Goal: Information Seeking & Learning: Learn about a topic

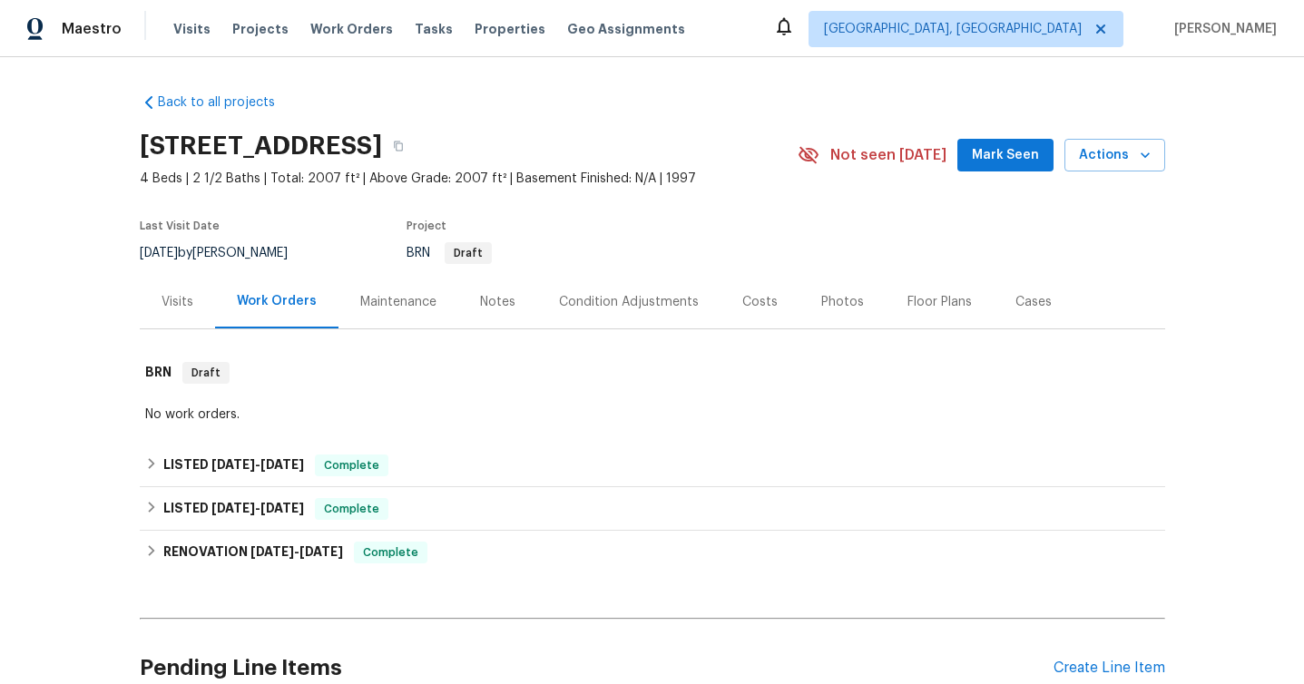
click at [171, 299] on div "Visits" at bounding box center [178, 302] width 32 height 18
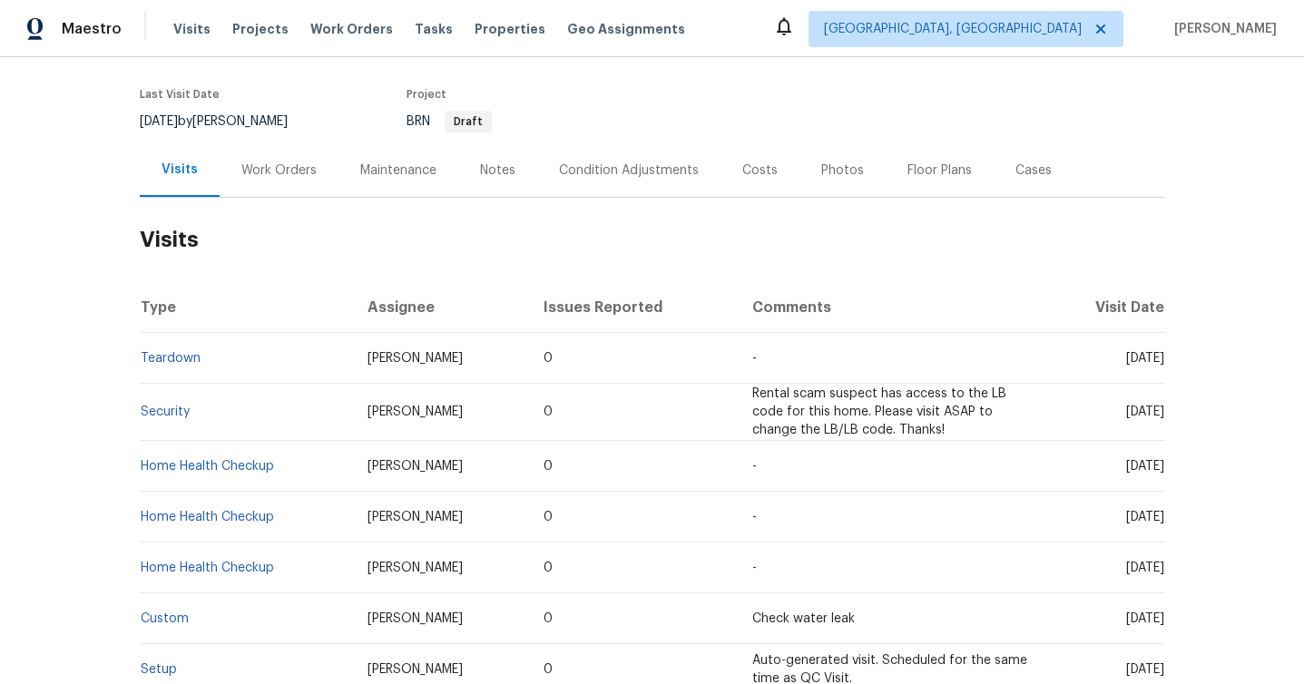
scroll to position [133, 0]
click at [174, 409] on link "Security" at bounding box center [165, 411] width 49 height 13
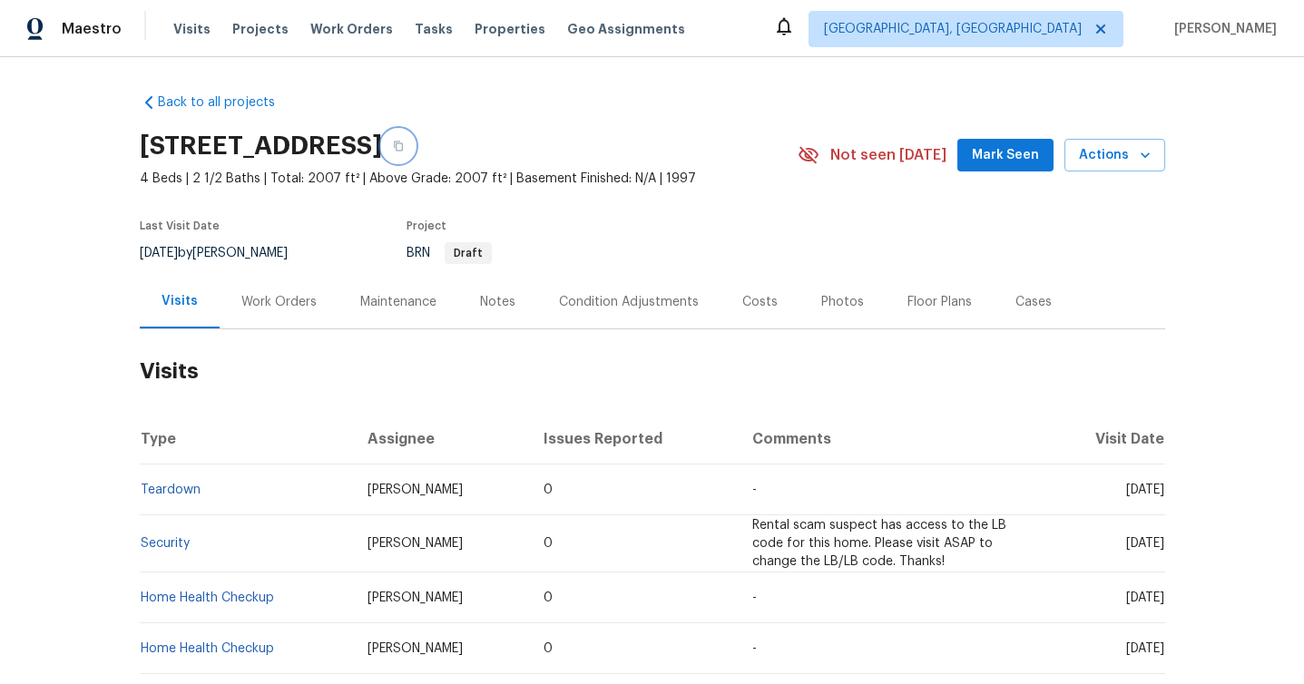
click at [404, 146] on icon "button" at bounding box center [398, 146] width 11 height 11
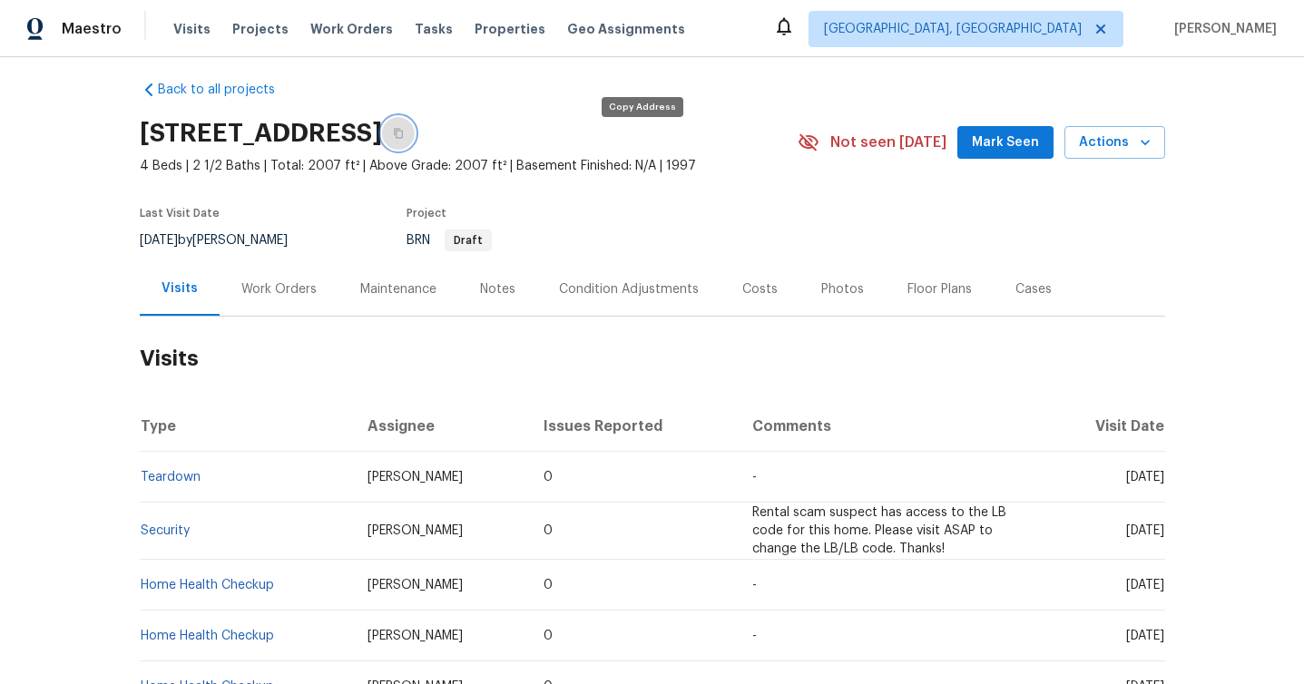
scroll to position [16, 0]
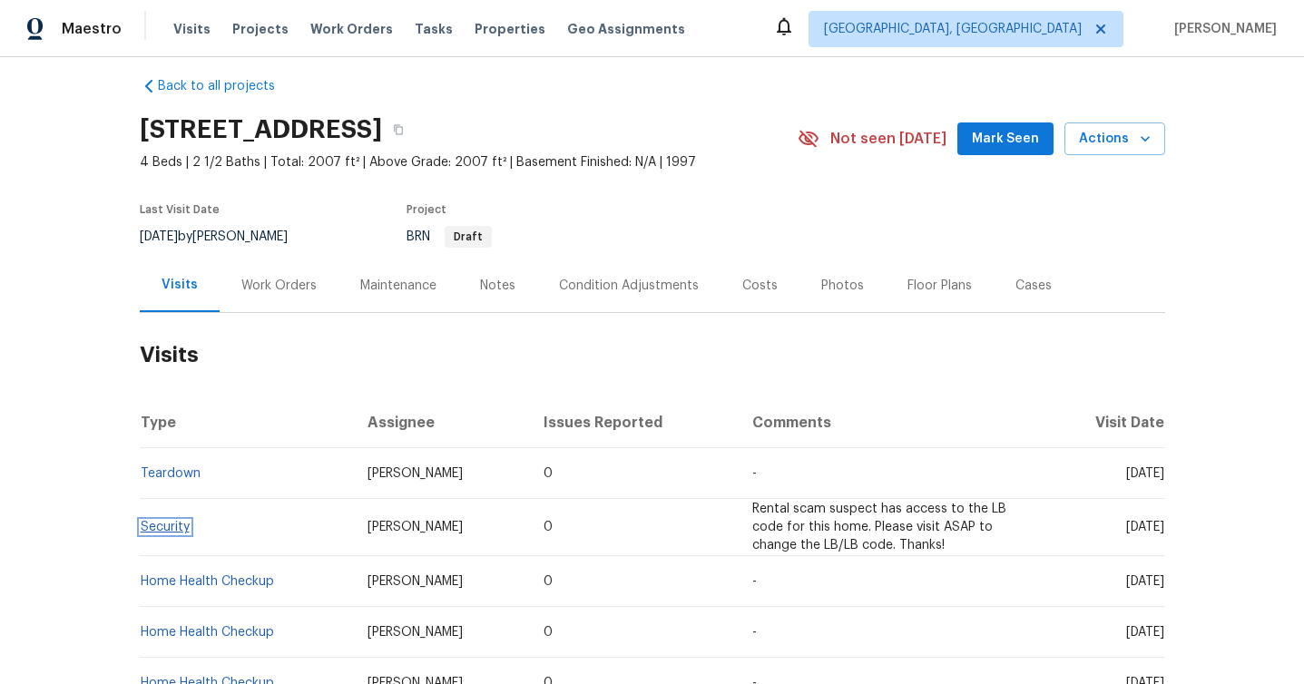
click at [179, 524] on link "Security" at bounding box center [165, 527] width 49 height 13
click at [170, 471] on link "Teardown" at bounding box center [171, 473] width 60 height 13
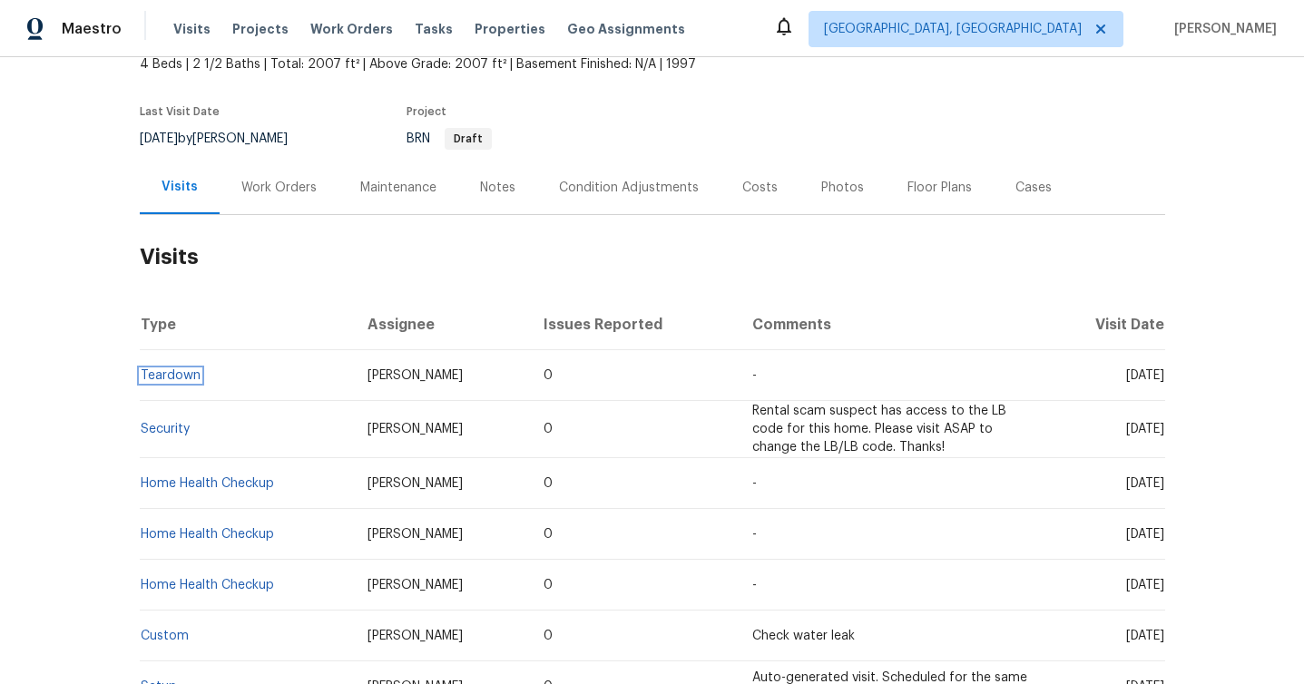
scroll to position [123, 0]
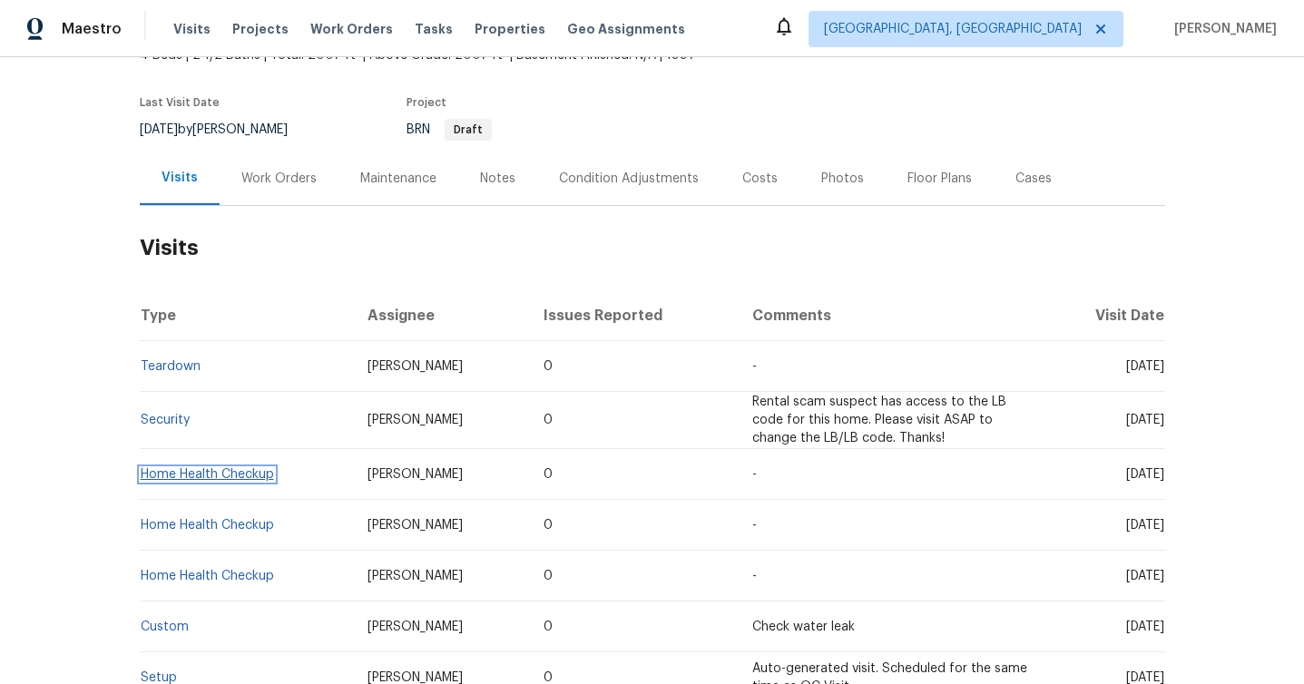
click at [237, 476] on link "Home Health Checkup" at bounding box center [207, 474] width 133 height 13
click at [186, 365] on link "Teardown" at bounding box center [171, 366] width 60 height 13
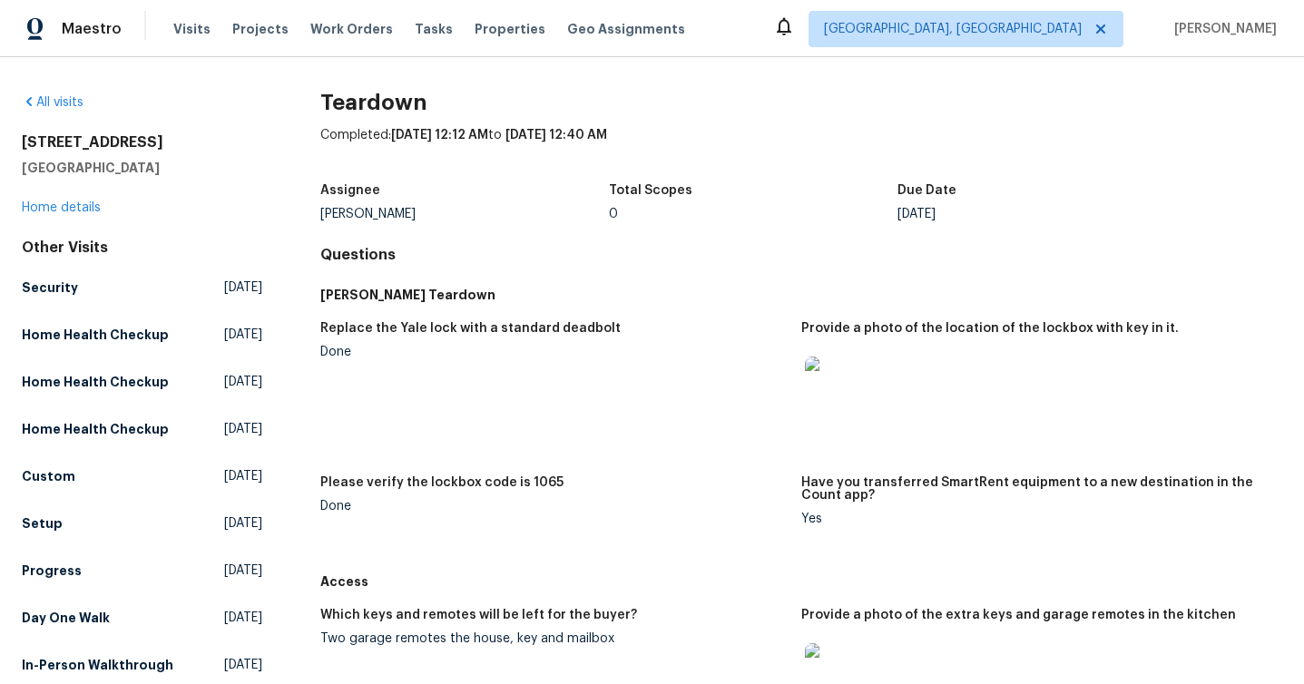
click at [843, 368] on img at bounding box center [834, 386] width 58 height 58
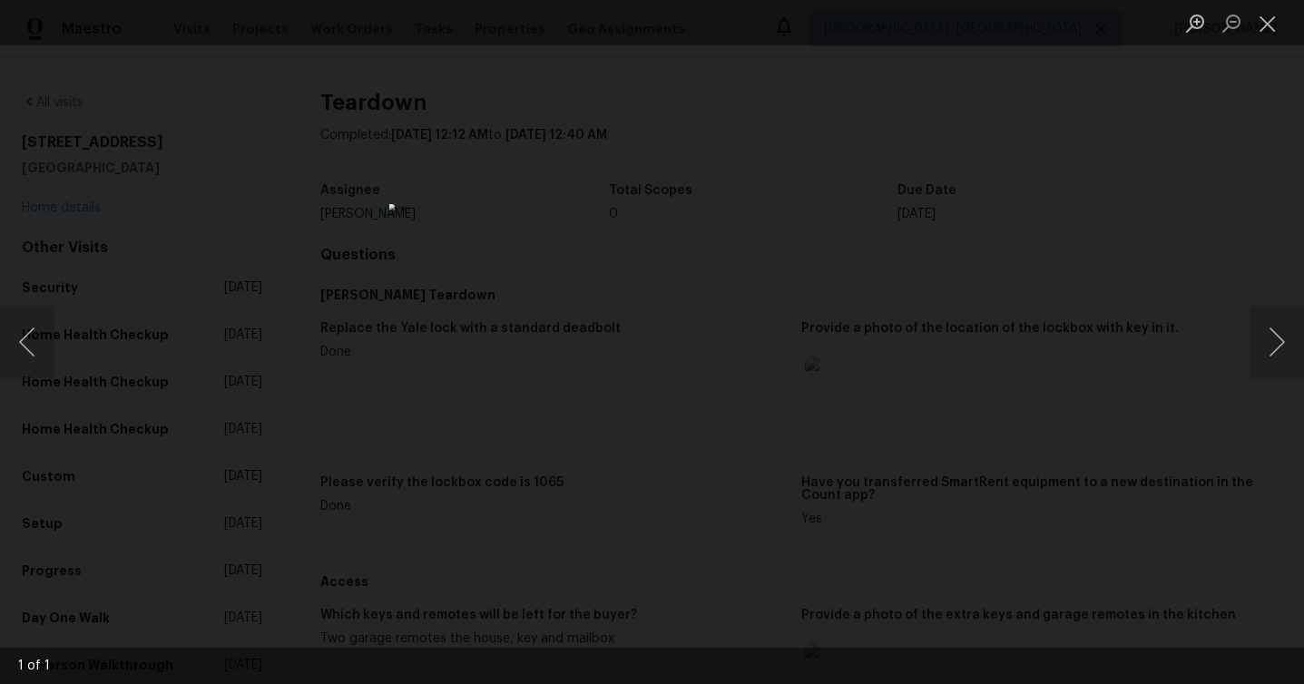
click at [983, 317] on div "Lightbox" at bounding box center [652, 342] width 1304 height 684
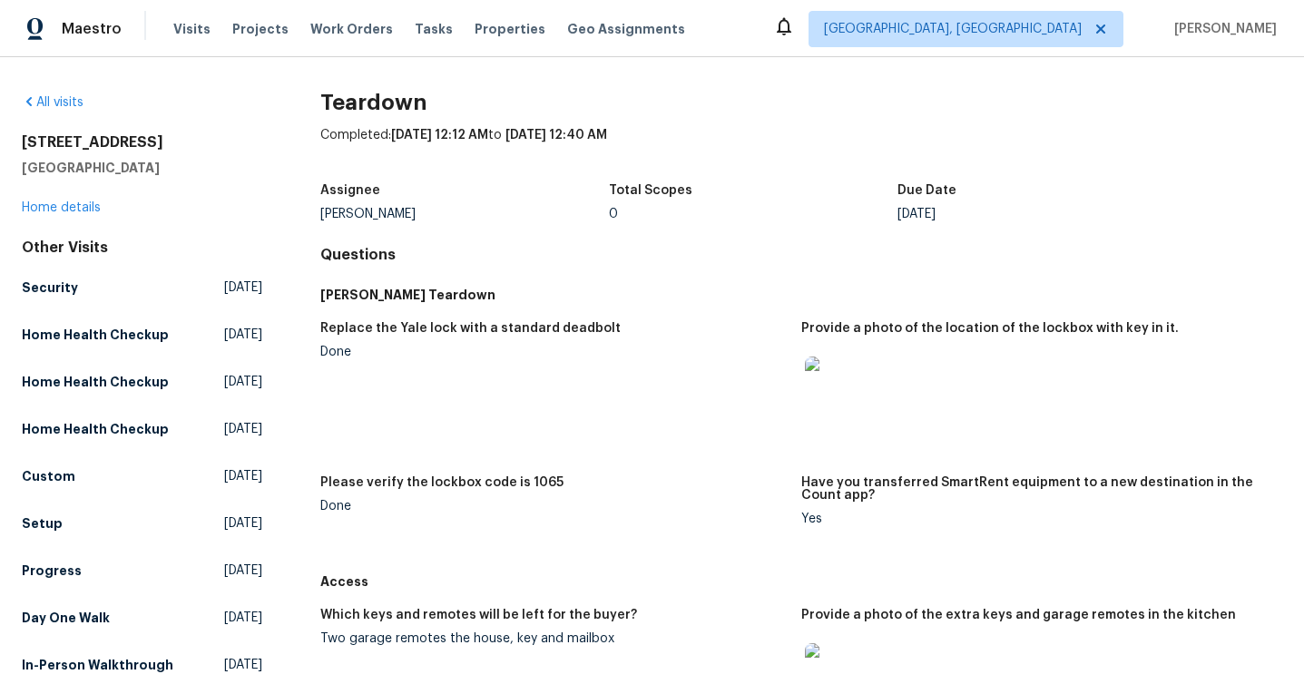
click at [853, 391] on img at bounding box center [834, 386] width 58 height 58
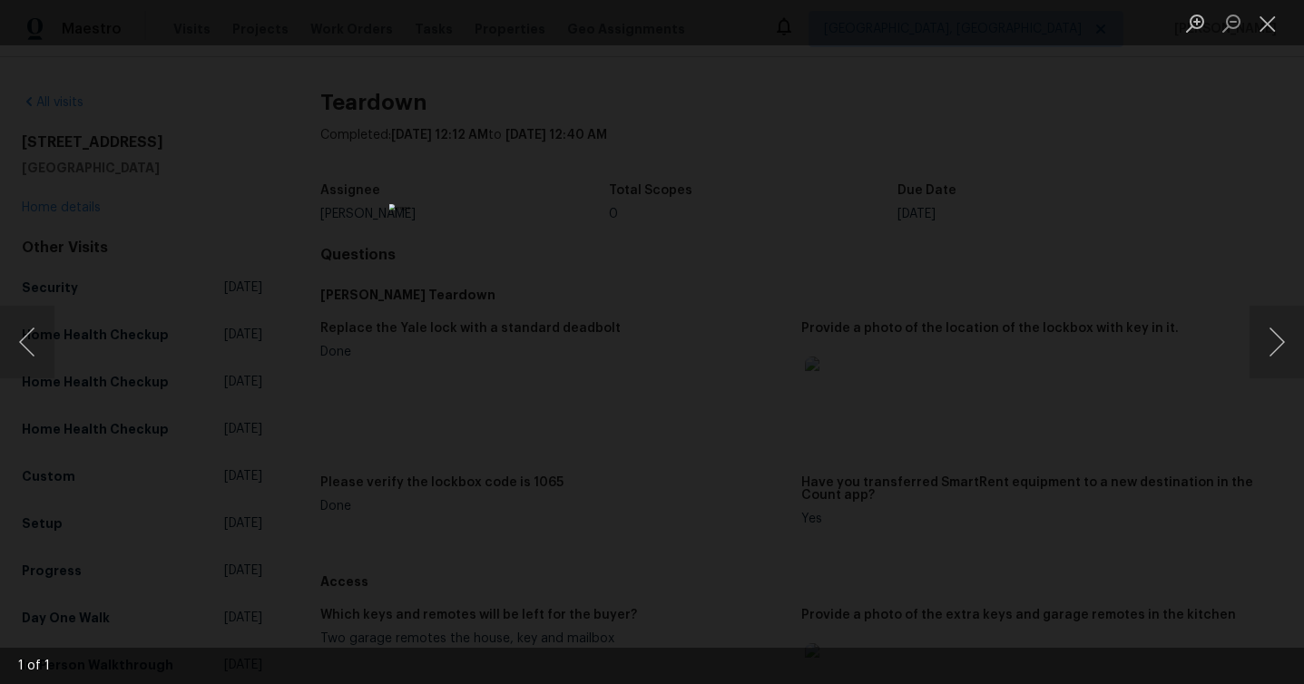
click at [994, 215] on div "Lightbox" at bounding box center [652, 342] width 1304 height 684
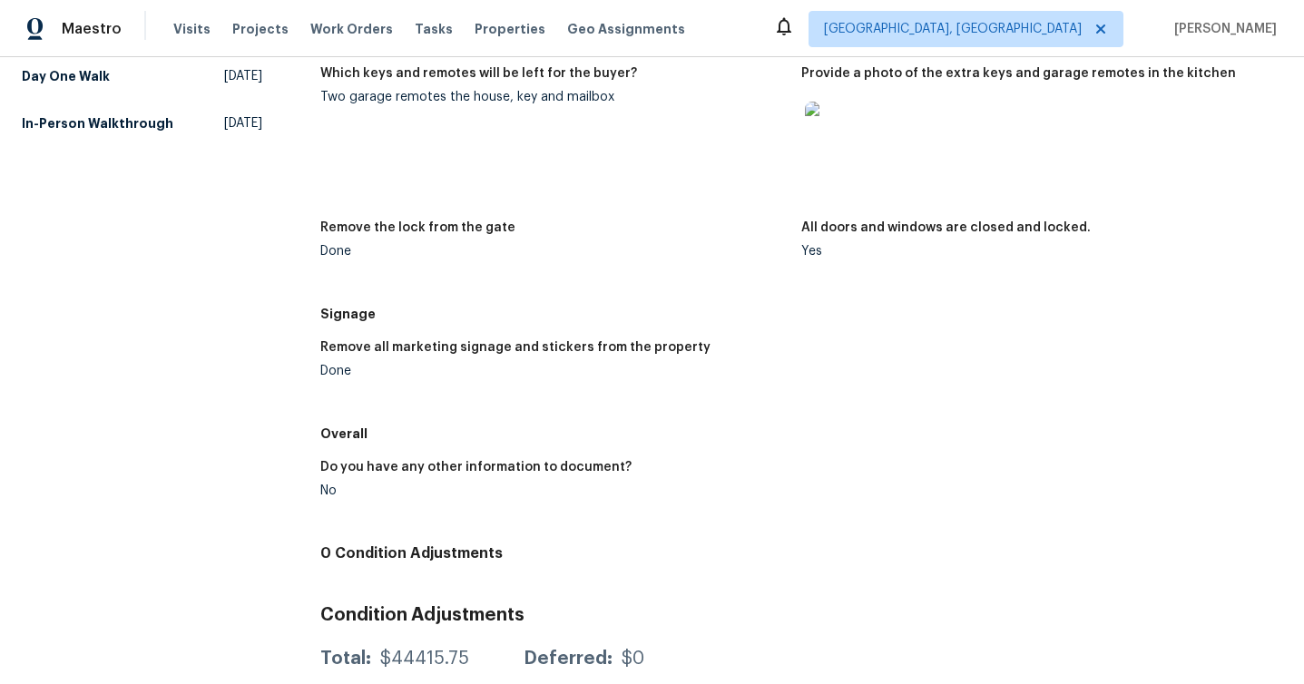
scroll to position [582, 0]
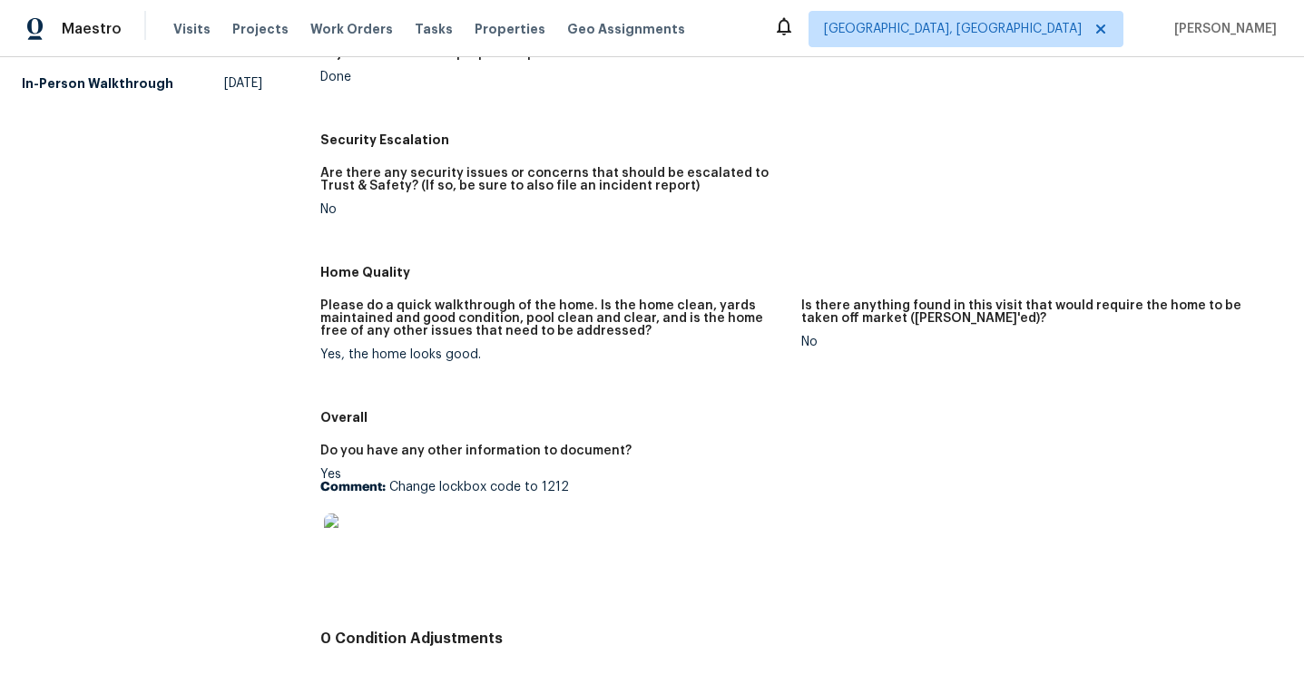
scroll to position [593, 0]
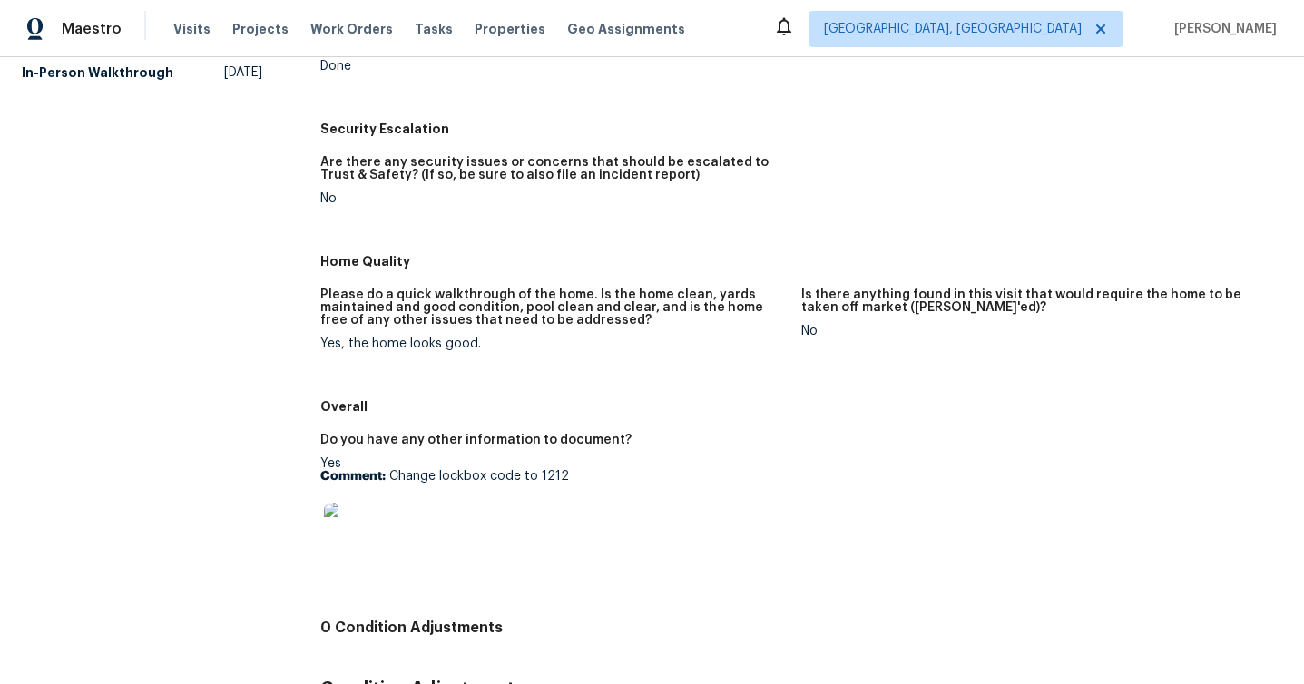
click at [376, 518] on img at bounding box center [353, 532] width 58 height 58
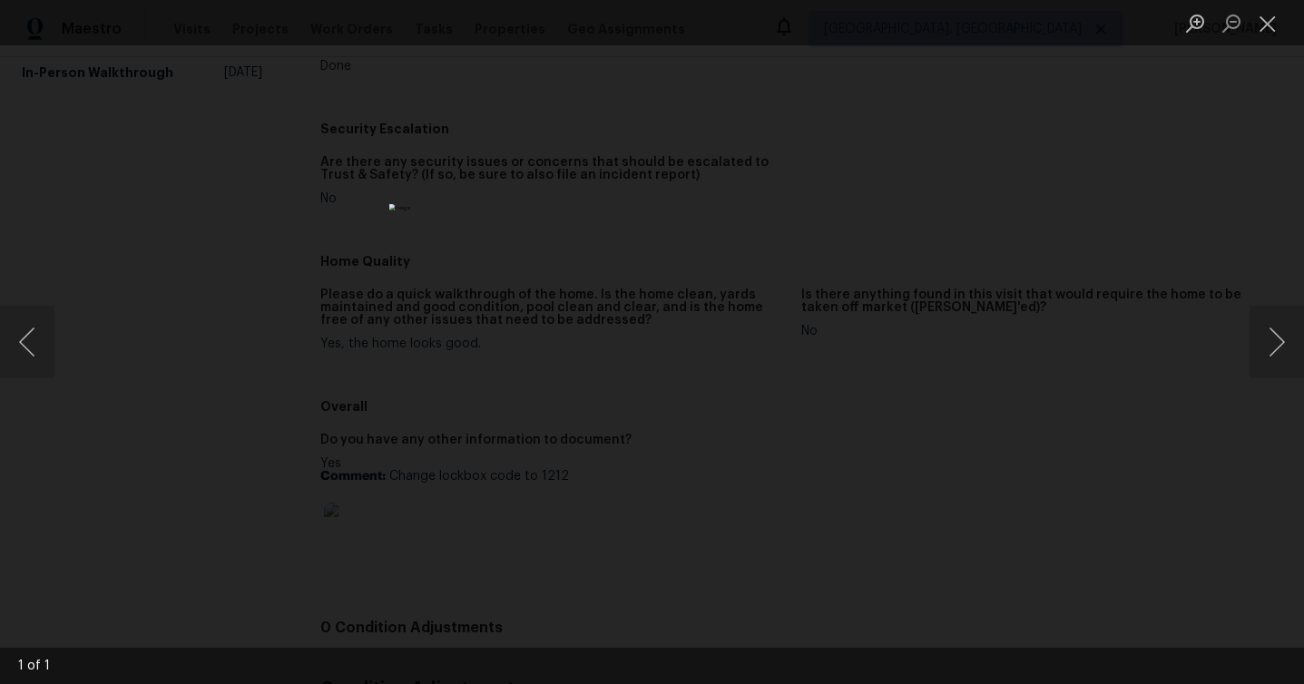
click at [884, 345] on div "Lightbox" at bounding box center [652, 342] width 1304 height 684
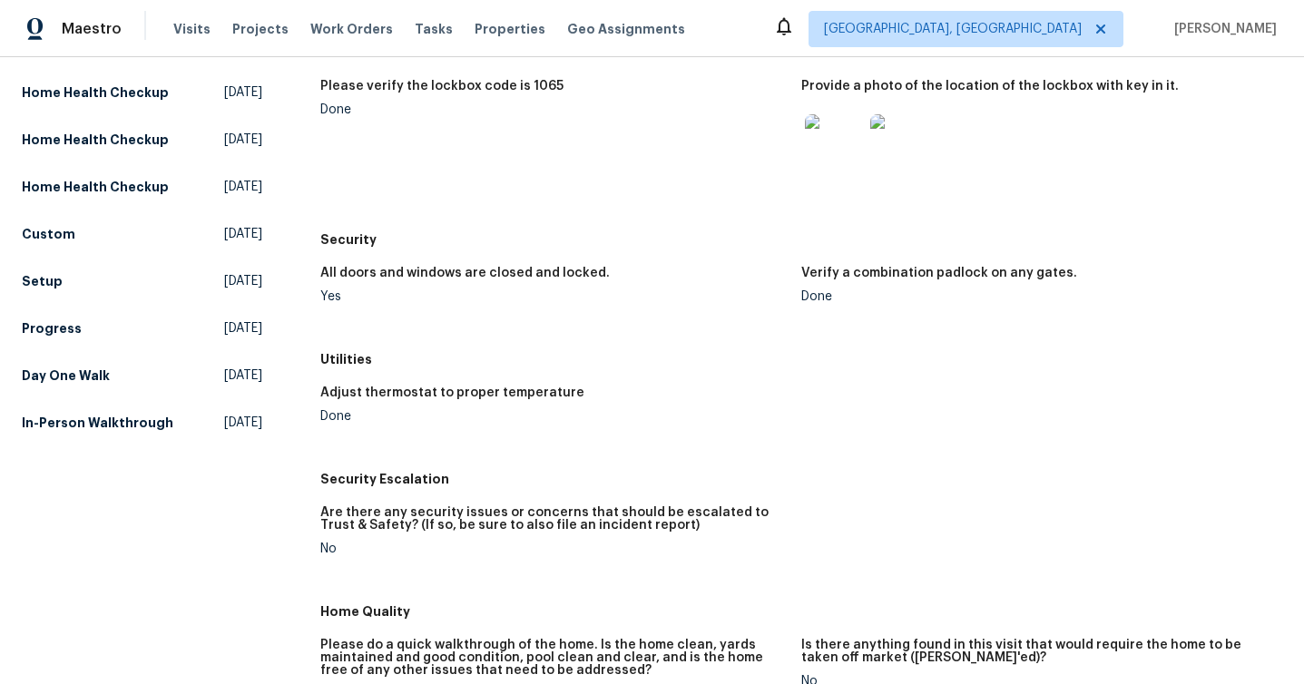
scroll to position [745, 0]
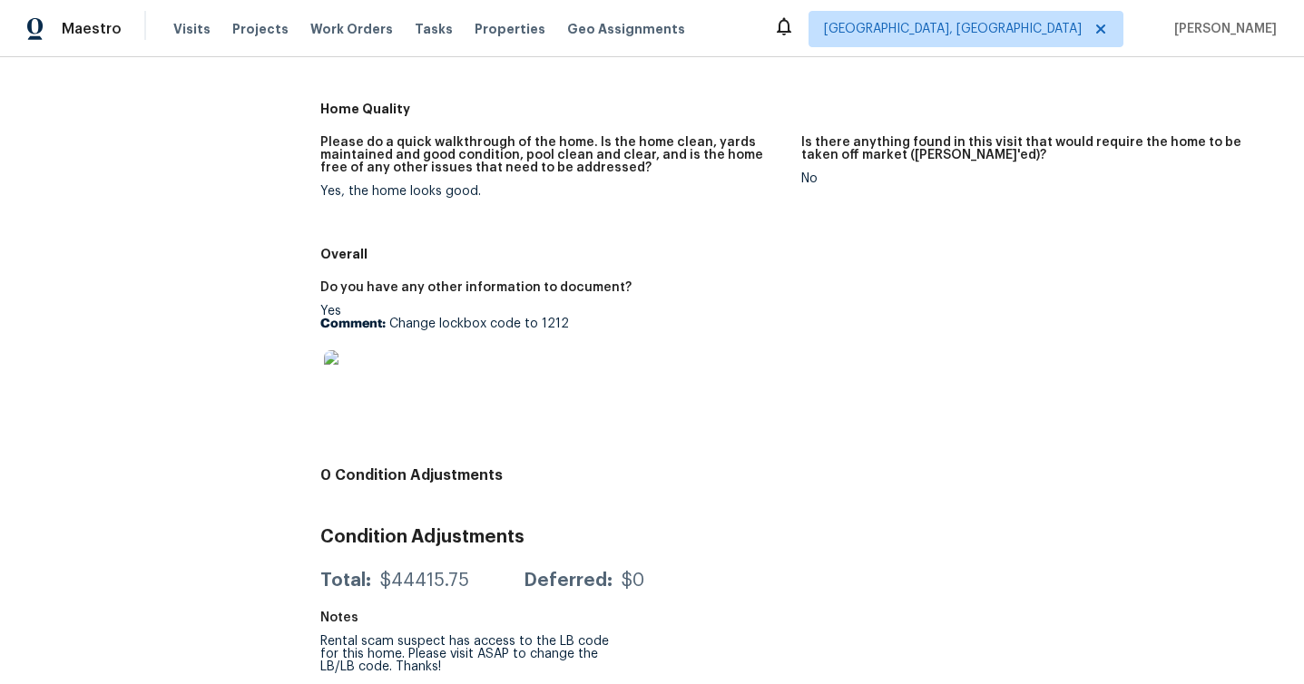
click at [378, 354] on img at bounding box center [353, 379] width 58 height 58
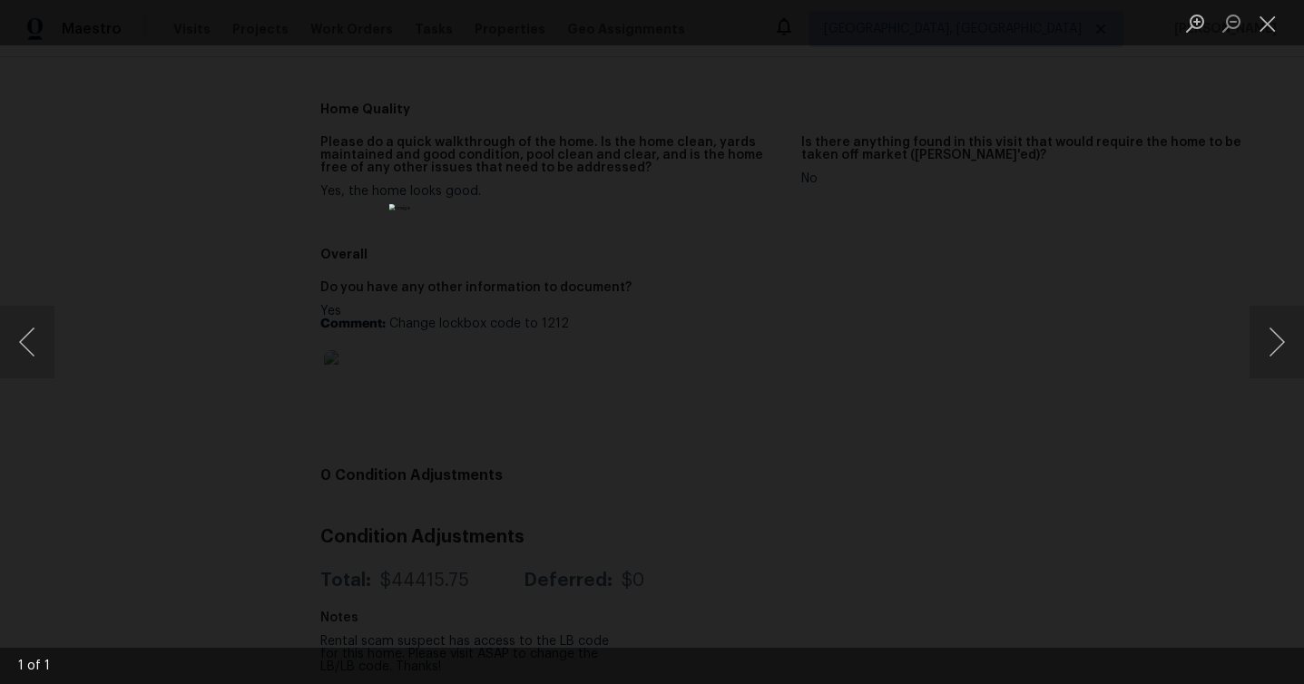
click at [379, 386] on div "Lightbox" at bounding box center [652, 342] width 1304 height 684
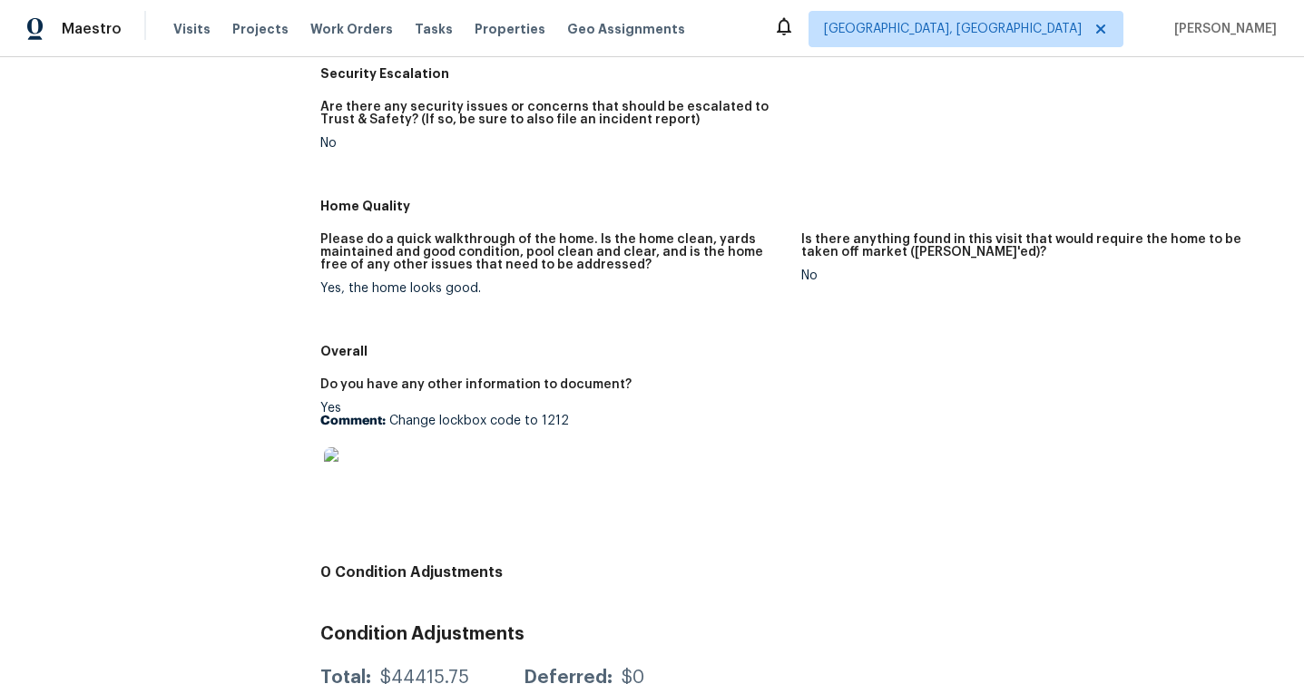
scroll to position [0, 0]
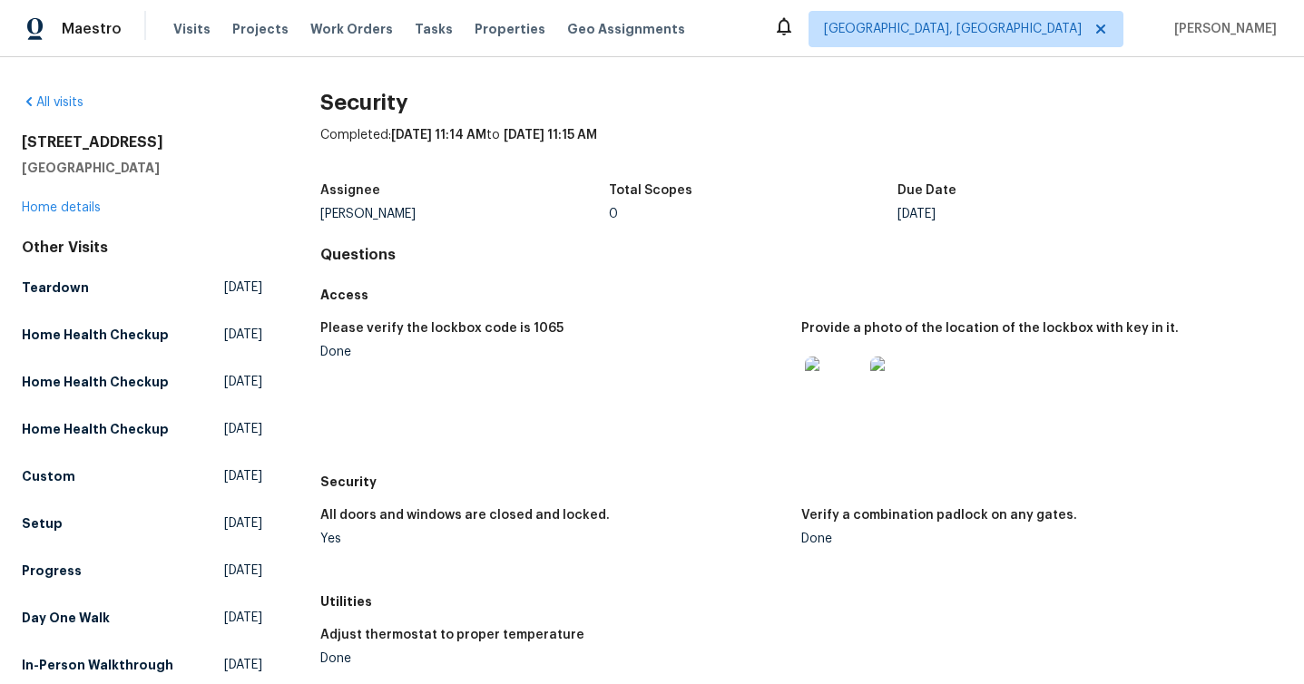
click at [831, 383] on img at bounding box center [834, 386] width 58 height 58
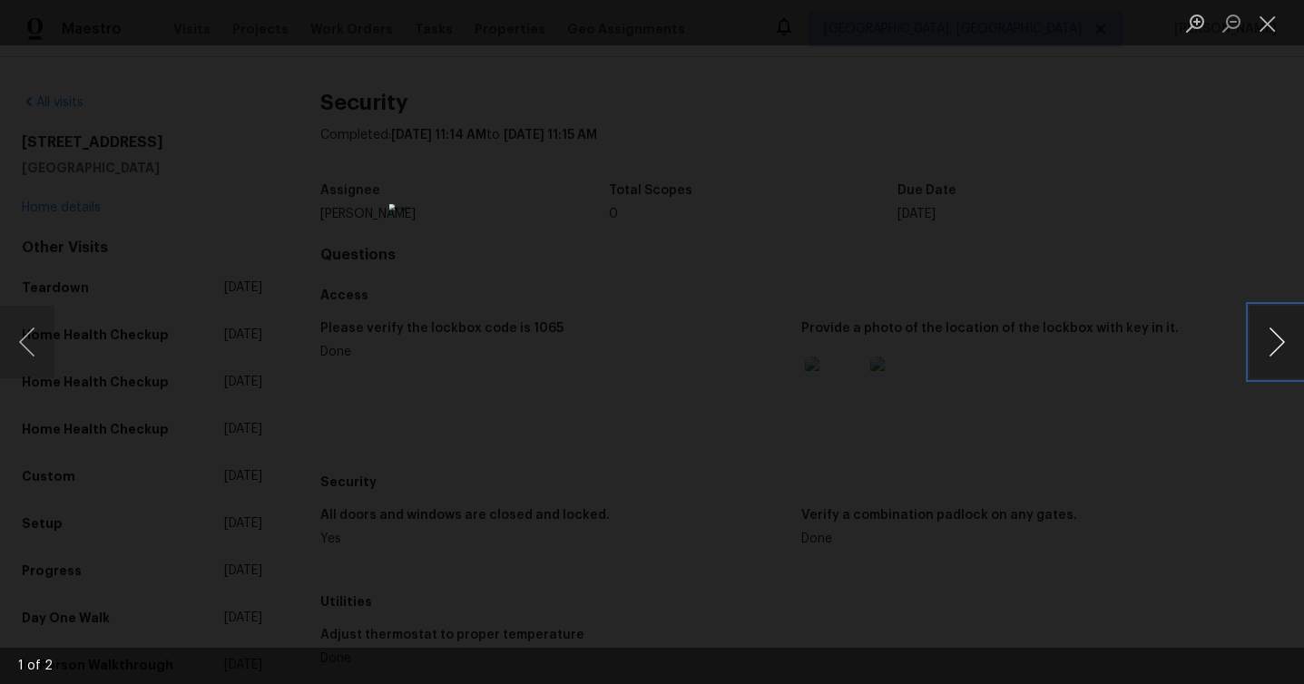
click at [1263, 343] on button "Next image" at bounding box center [1277, 342] width 54 height 73
click at [1256, 343] on button "Next image" at bounding box center [1277, 342] width 54 height 73
click at [1116, 382] on div "Lightbox" at bounding box center [652, 342] width 1304 height 684
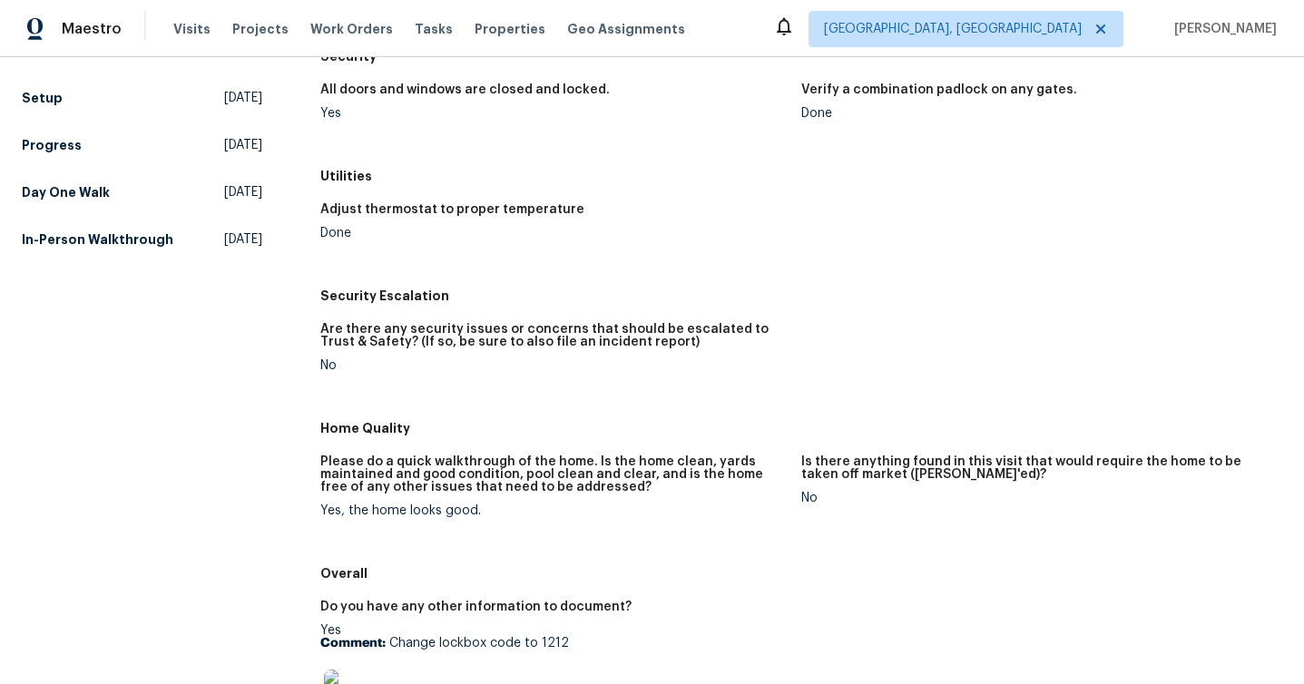
scroll to position [745, 0]
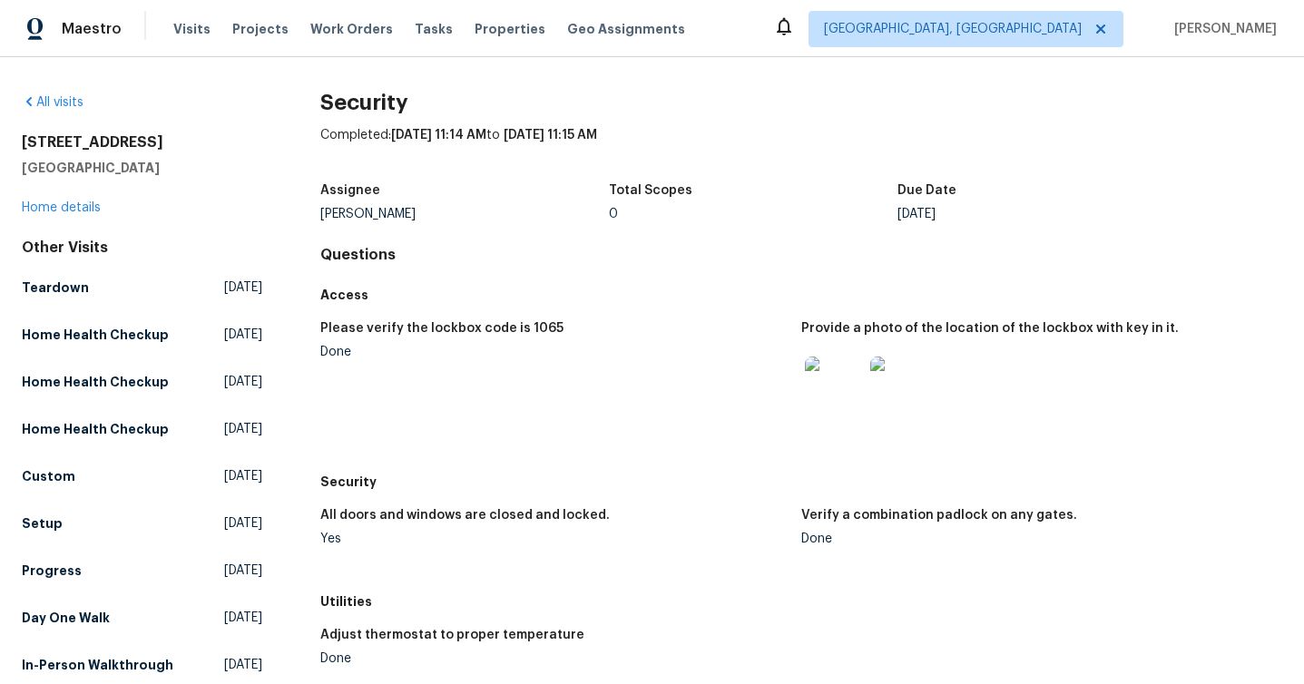
click at [830, 407] on img at bounding box center [834, 386] width 58 height 58
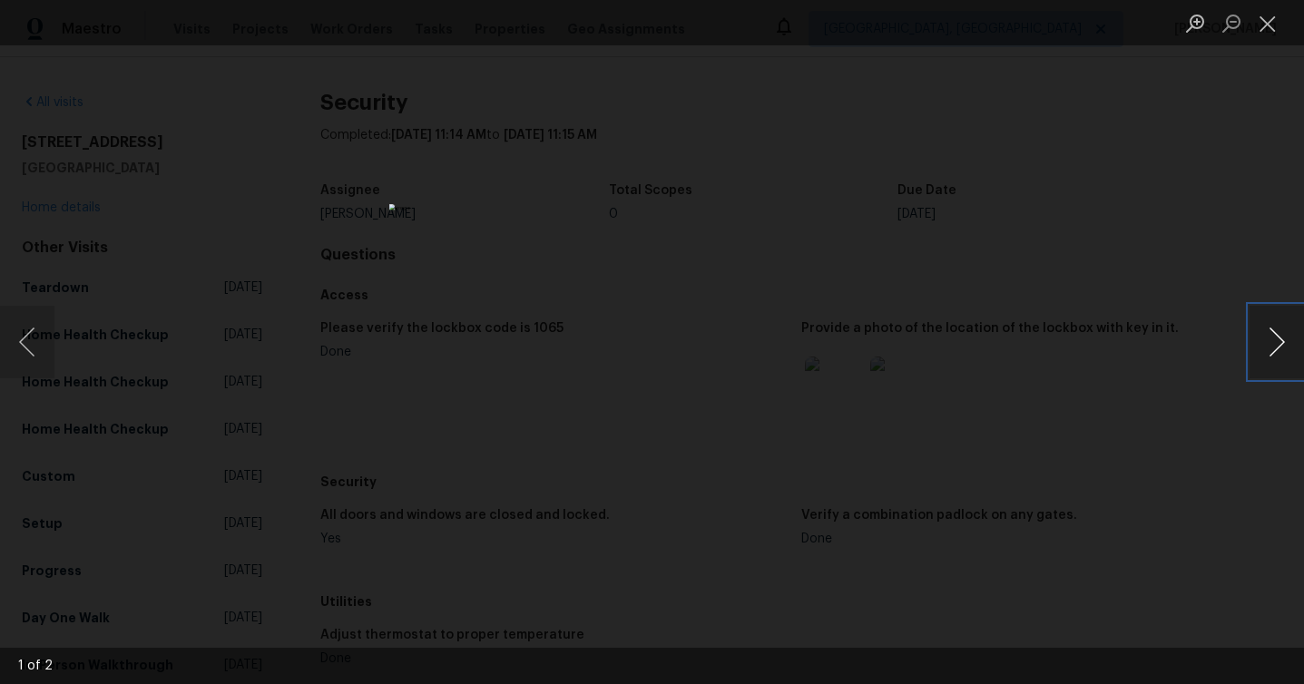
click at [1288, 369] on button "Next image" at bounding box center [1277, 342] width 54 height 73
click at [1285, 367] on button "Next image" at bounding box center [1277, 342] width 54 height 73
click at [1219, 485] on div "Lightbox" at bounding box center [652, 342] width 1304 height 684
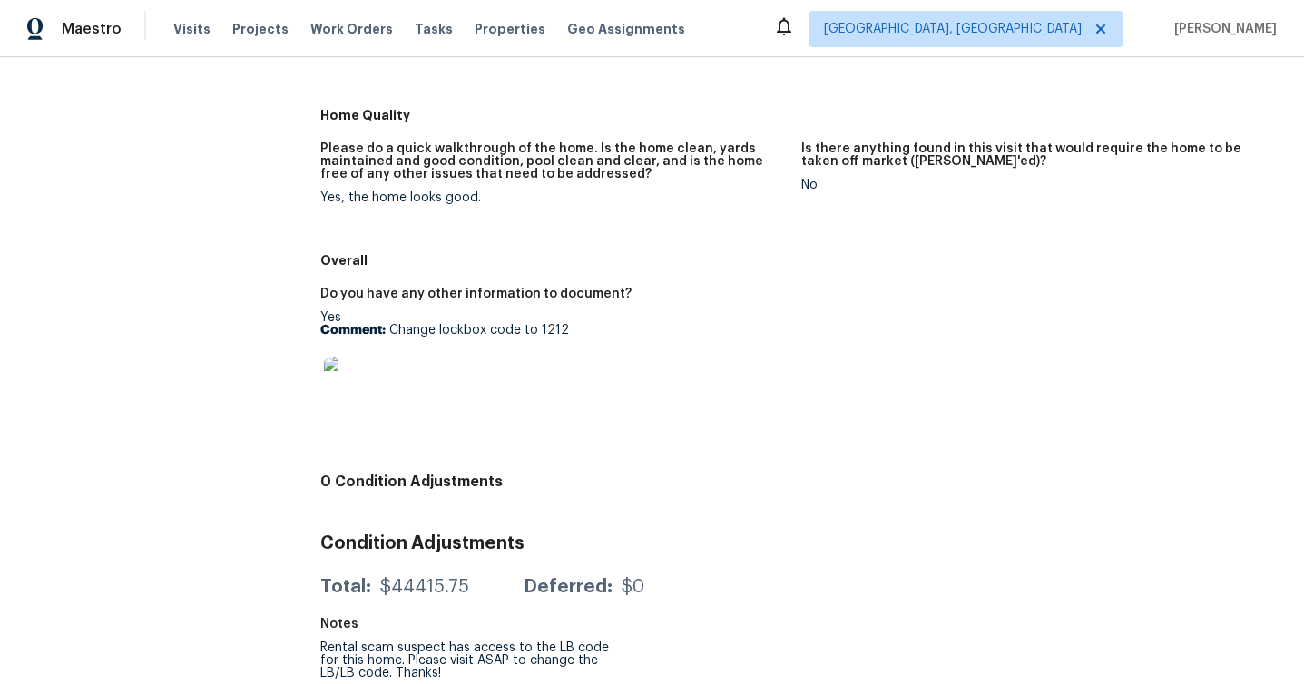
scroll to position [745, 0]
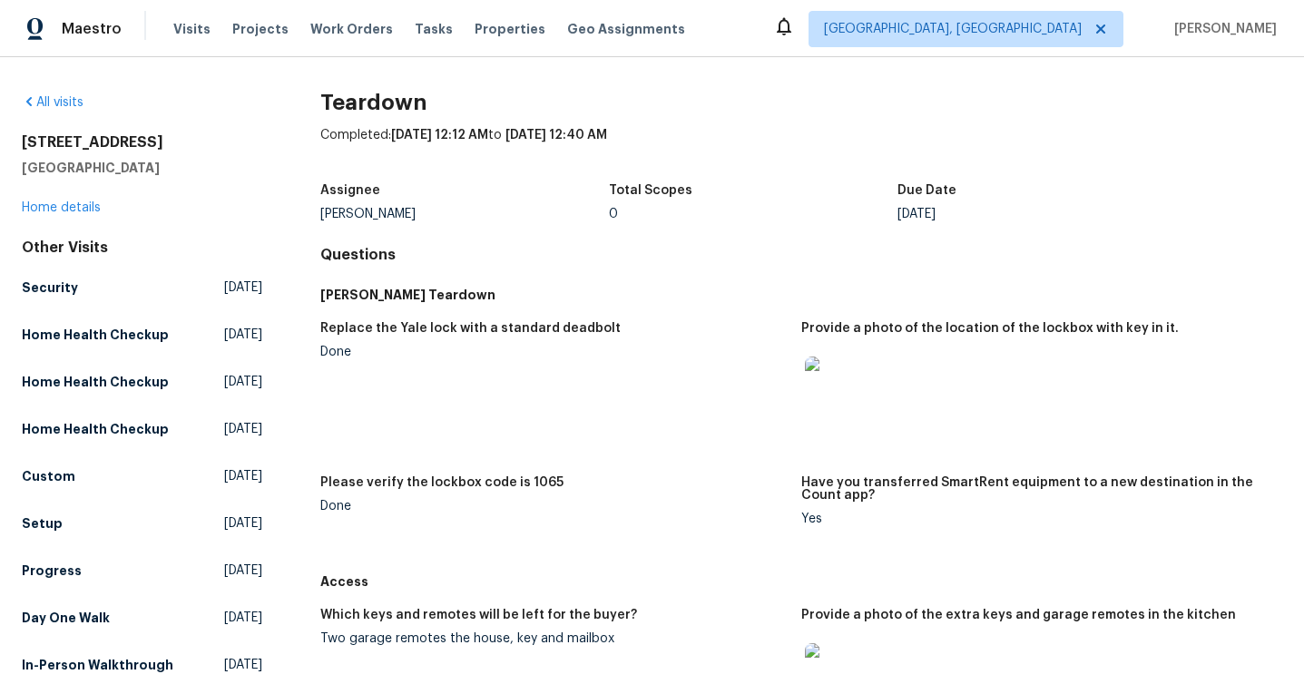
click at [830, 383] on img at bounding box center [834, 386] width 58 height 58
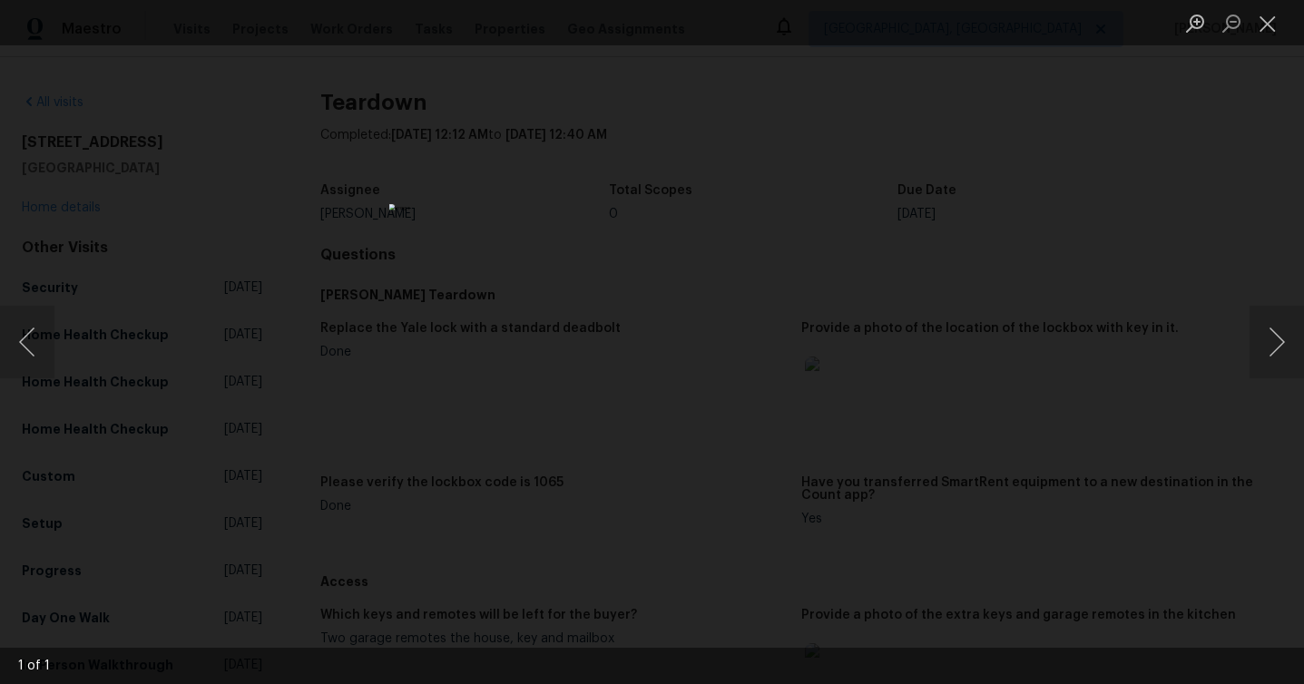
click at [1169, 467] on div "Lightbox" at bounding box center [652, 342] width 1304 height 684
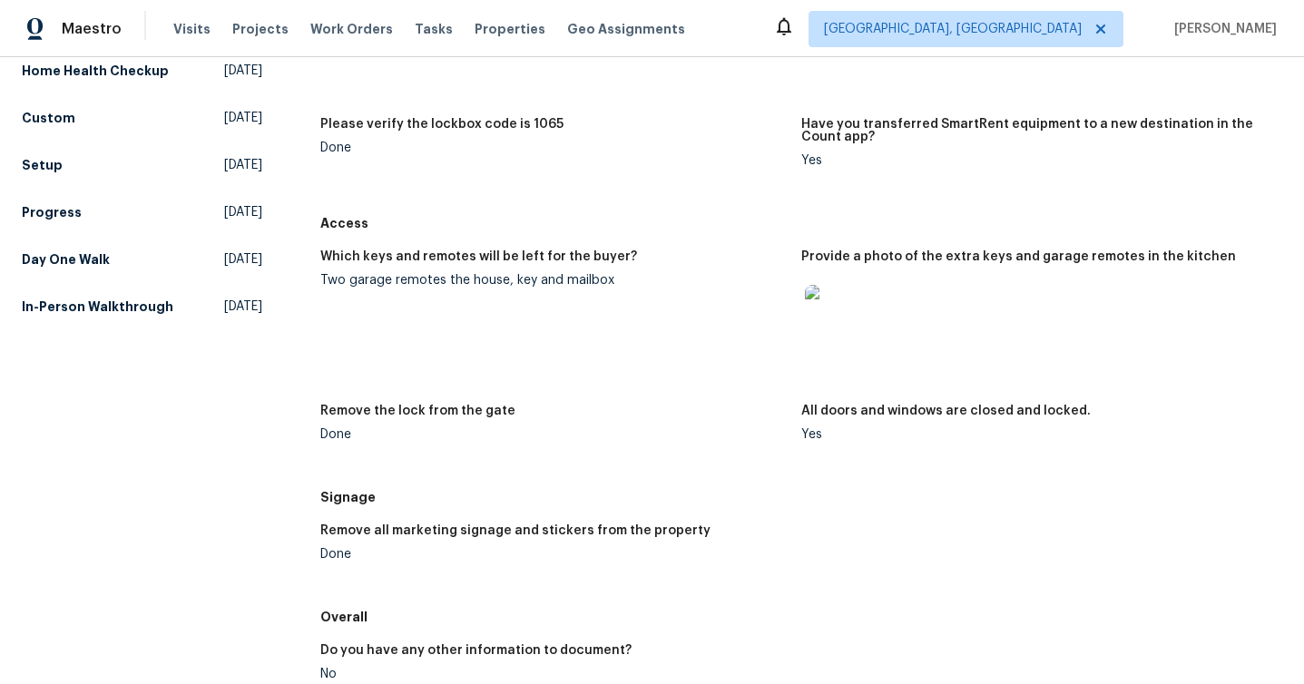
scroll to position [442, 0]
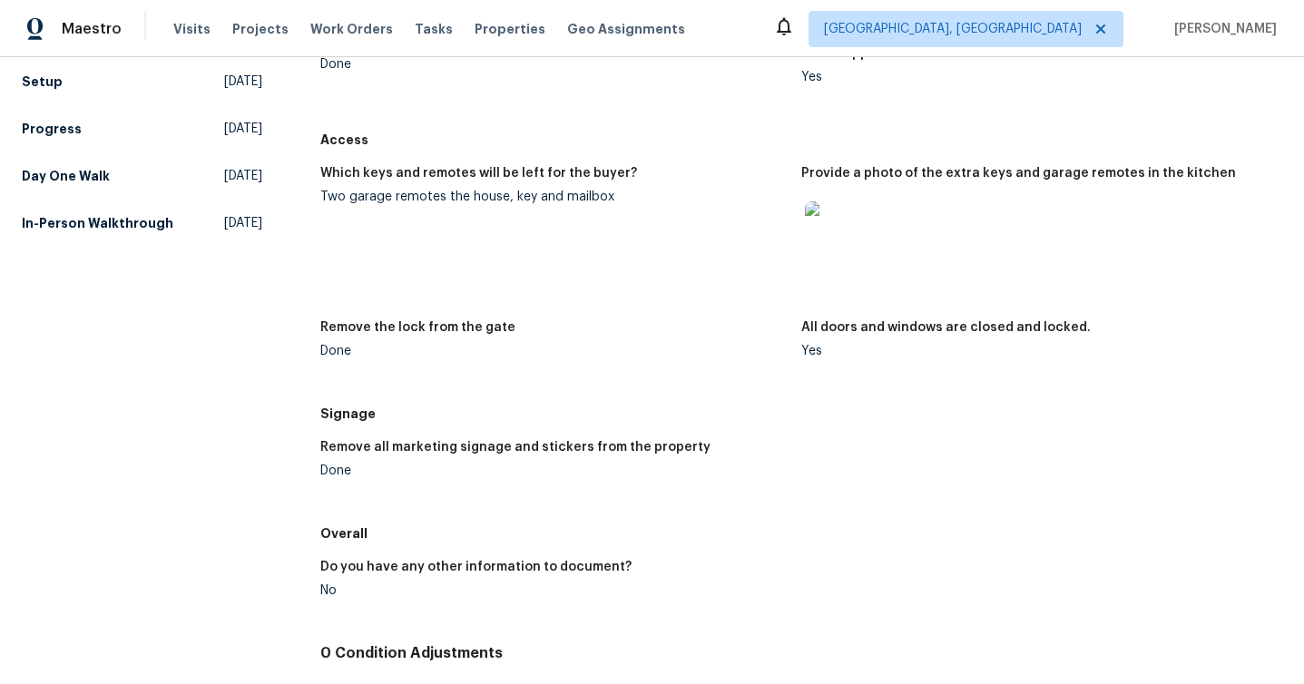
click at [832, 219] on img at bounding box center [834, 230] width 58 height 58
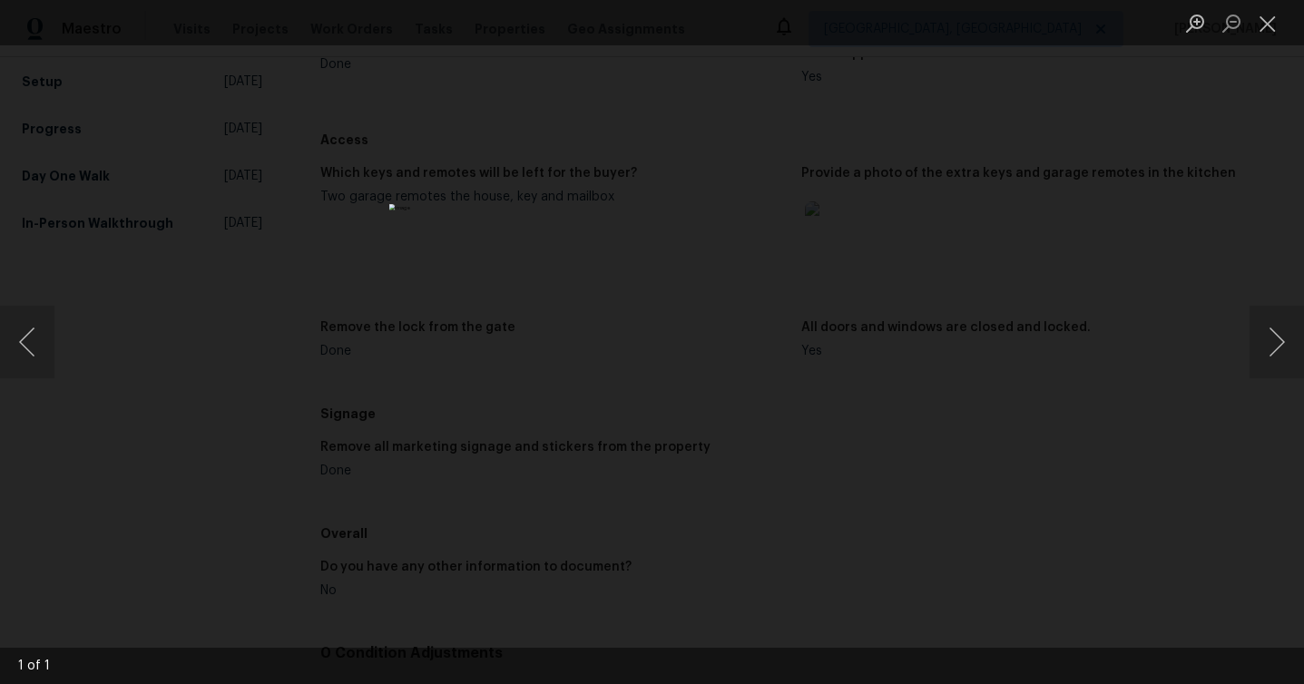
click at [1009, 371] on div "Lightbox" at bounding box center [652, 342] width 1304 height 684
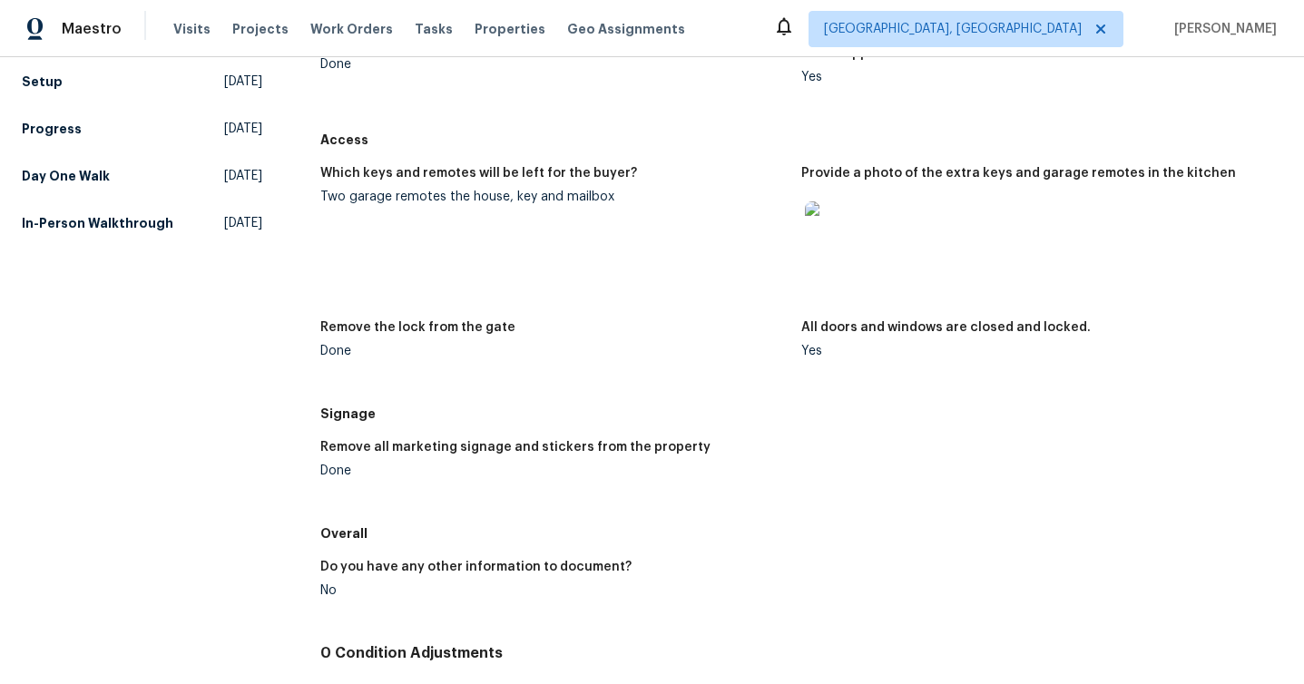
scroll to position [582, 0]
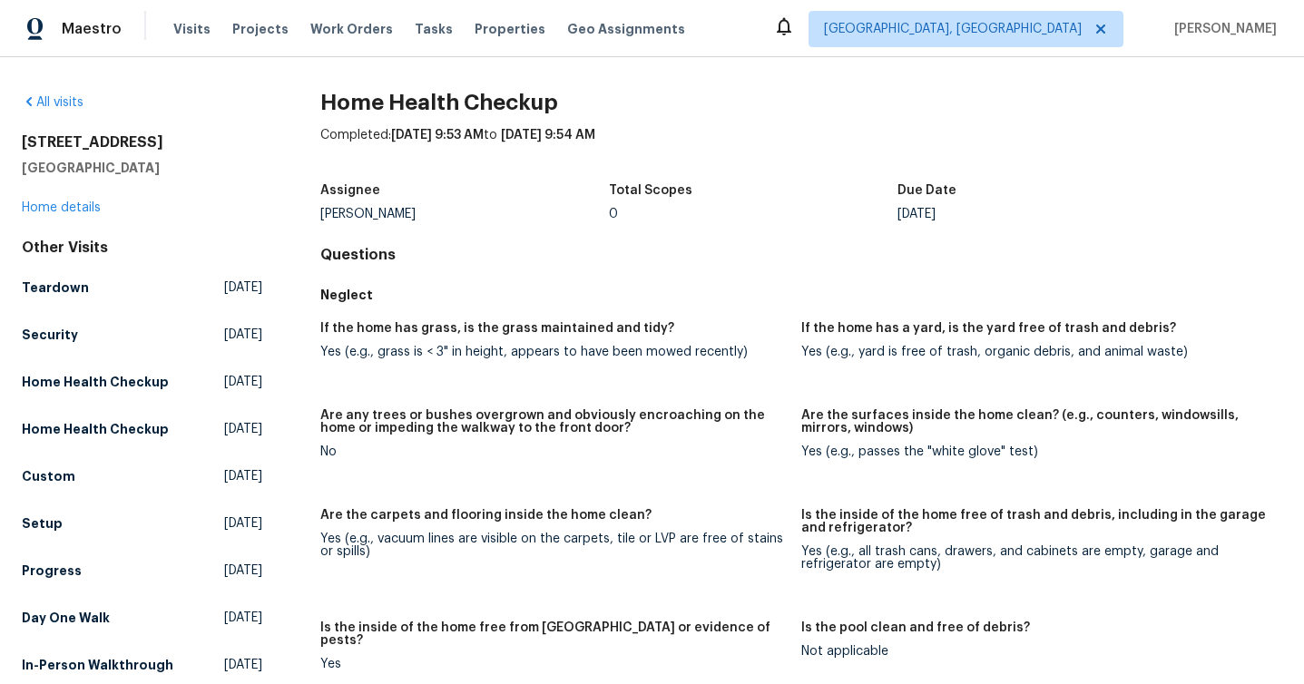
scroll to position [1174, 0]
